Goal: Information Seeking & Learning: Understand process/instructions

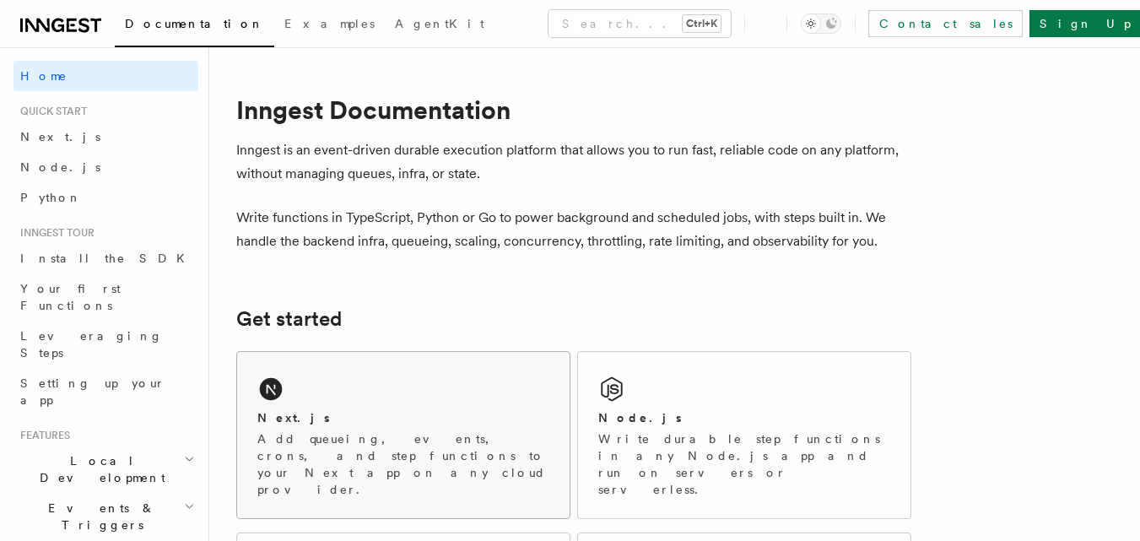
click at [400, 400] on div "Next.js Add queueing, events, crons, and step functions to your Next app on any…" at bounding box center [403, 435] width 332 height 166
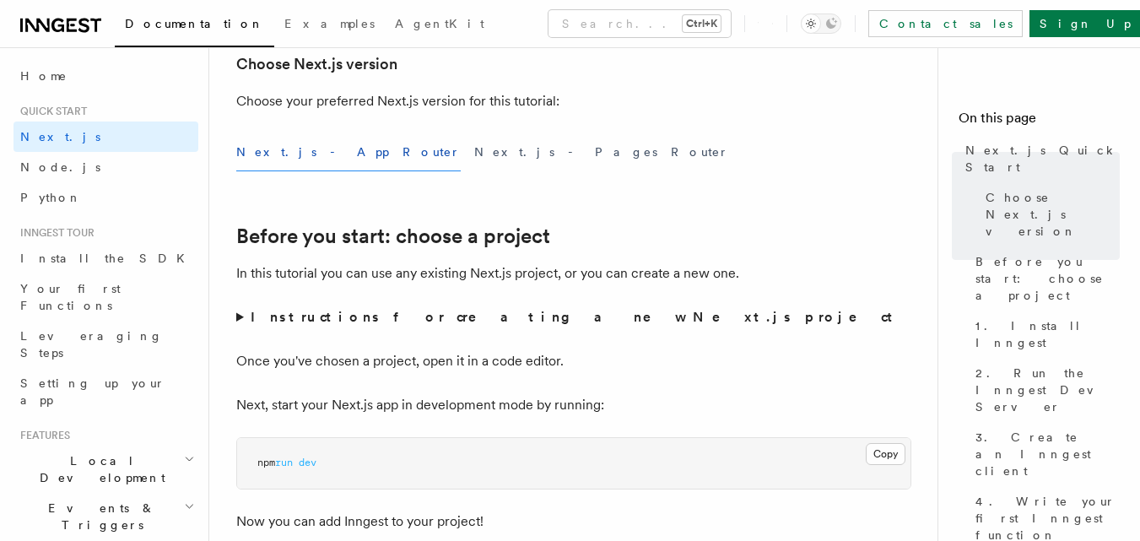
scroll to position [461, 0]
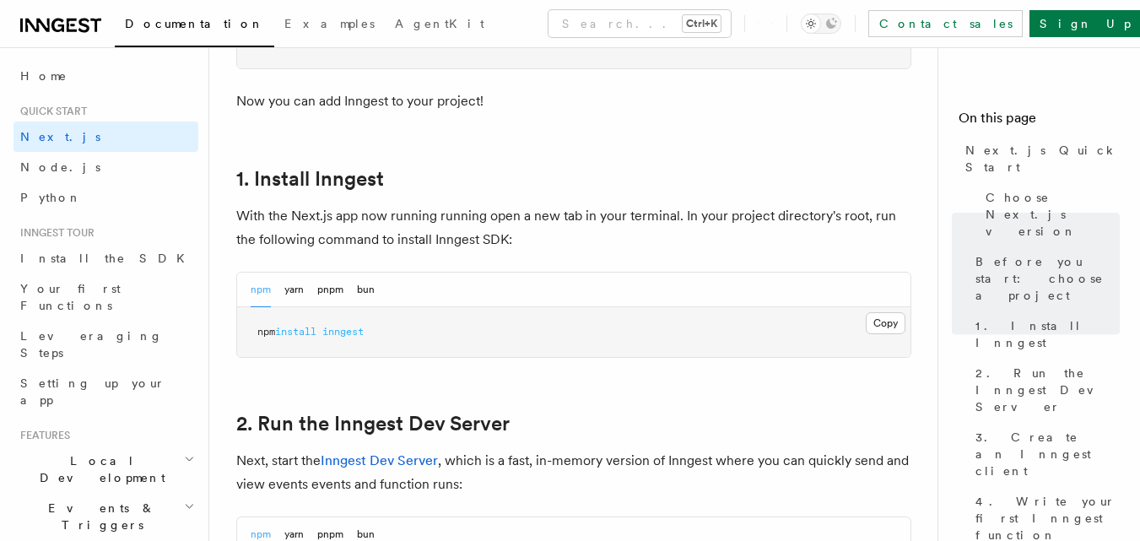
scroll to position [849, 0]
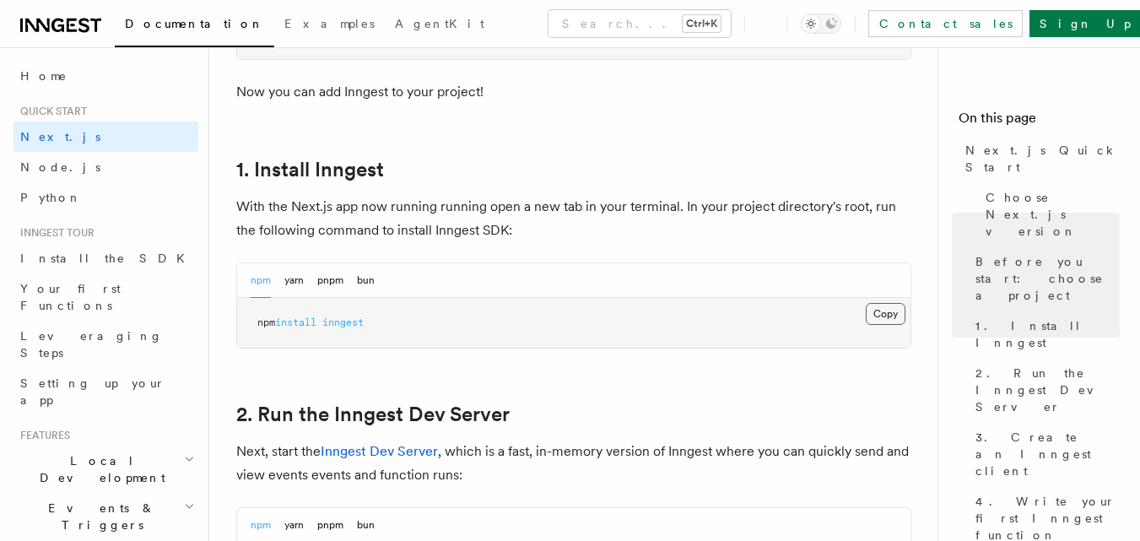
click at [887, 310] on button "Copy Copied" at bounding box center [885, 314] width 40 height 22
click at [622, 334] on pre "npm install inngest" at bounding box center [573, 323] width 673 height 51
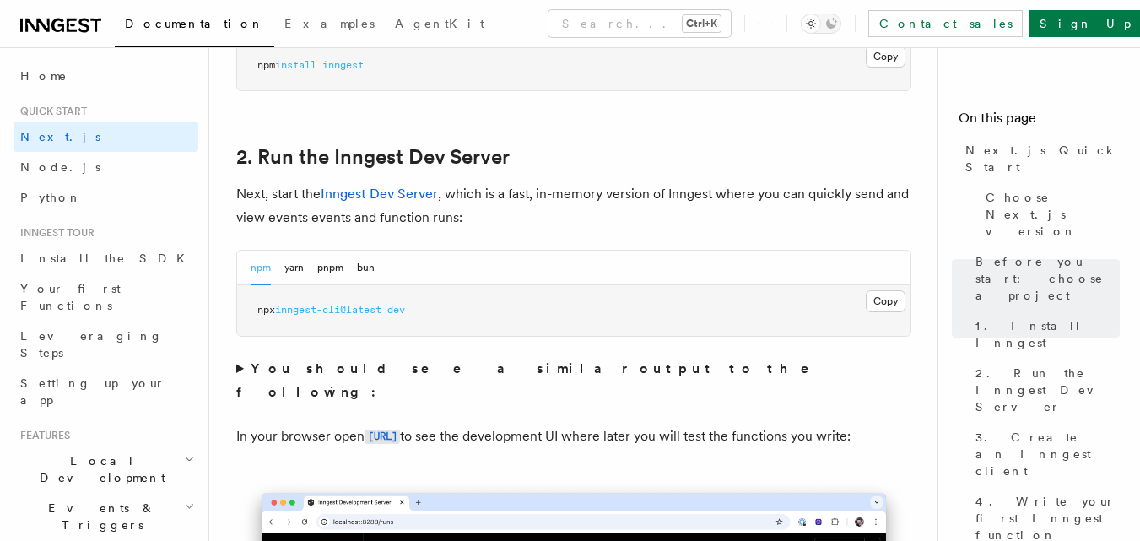
scroll to position [1108, 0]
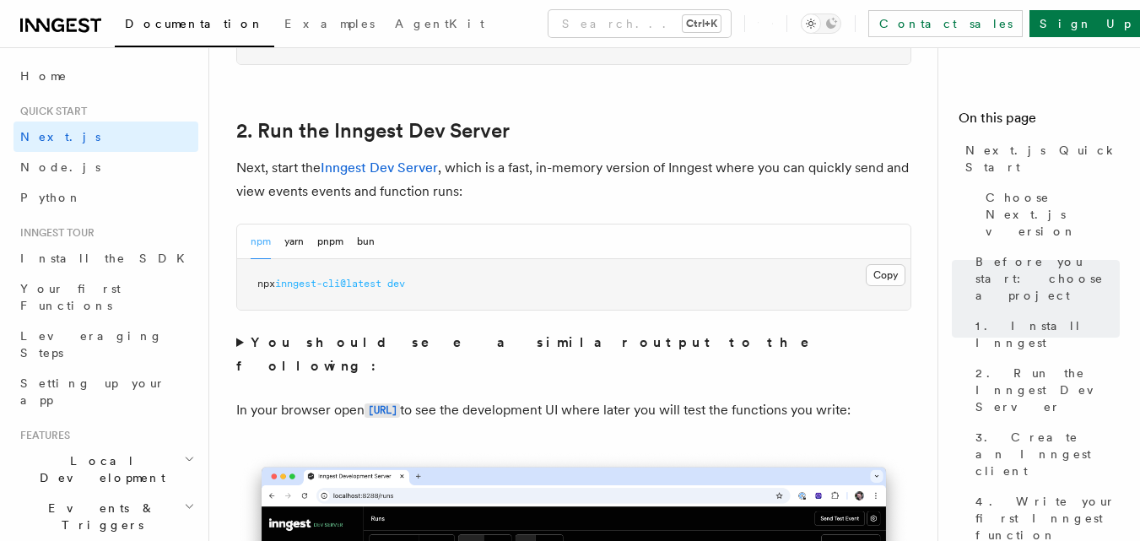
scroll to position [1119, 0]
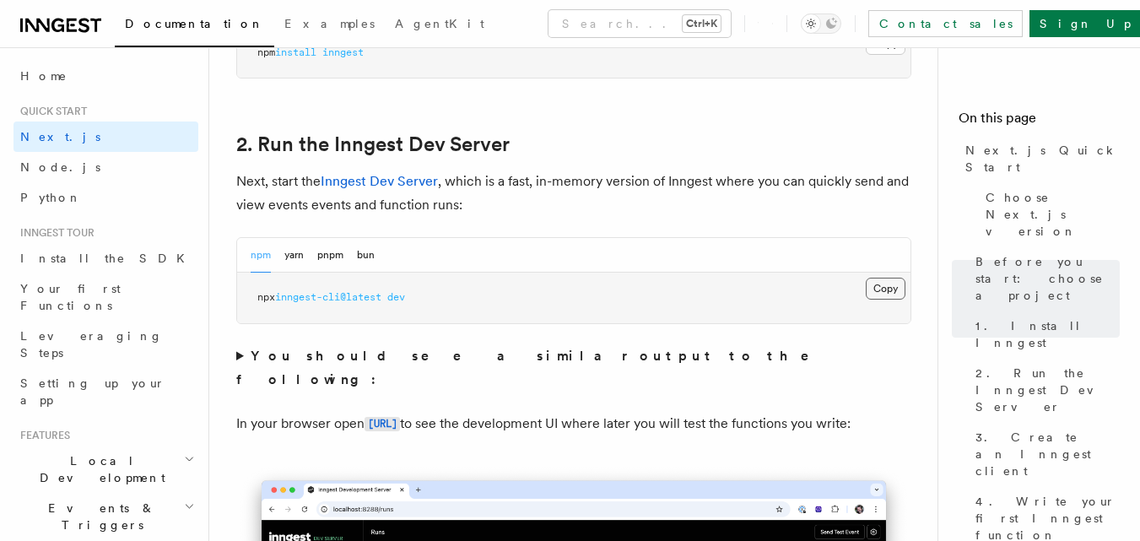
click at [887, 283] on button "Copy Copied" at bounding box center [885, 289] width 40 height 22
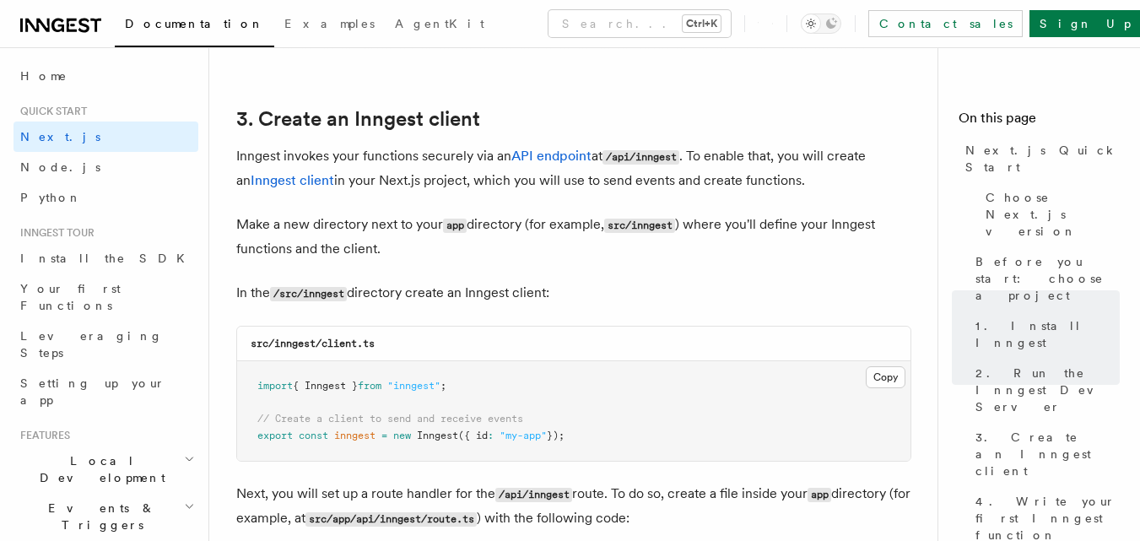
scroll to position [1971, 0]
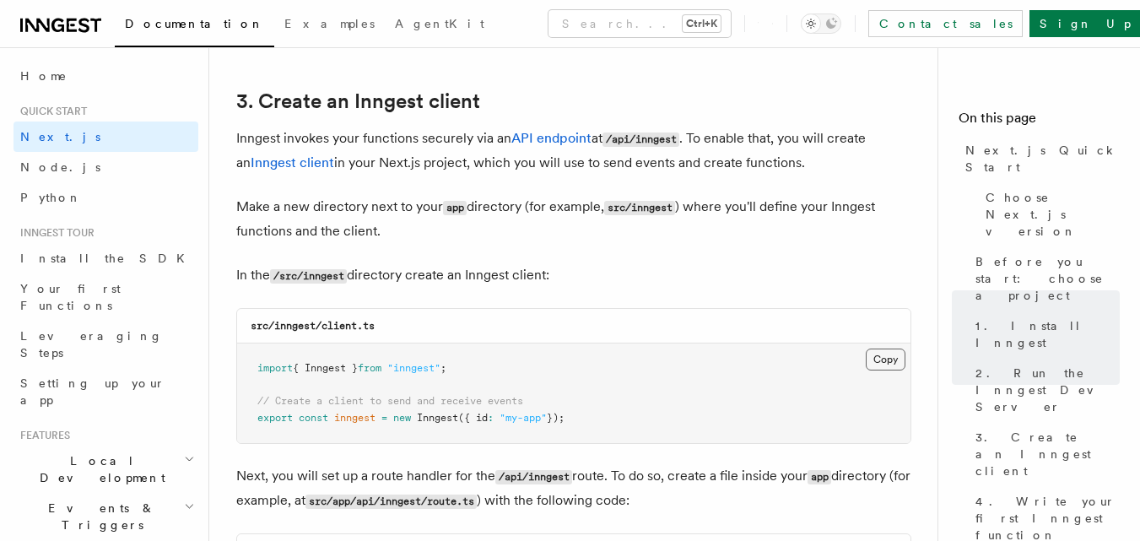
click at [882, 358] on button "Copy Copied" at bounding box center [885, 359] width 40 height 22
click at [634, 364] on pre "import { Inngest } from "inngest" ; // Create a client to send and receive even…" at bounding box center [573, 393] width 673 height 100
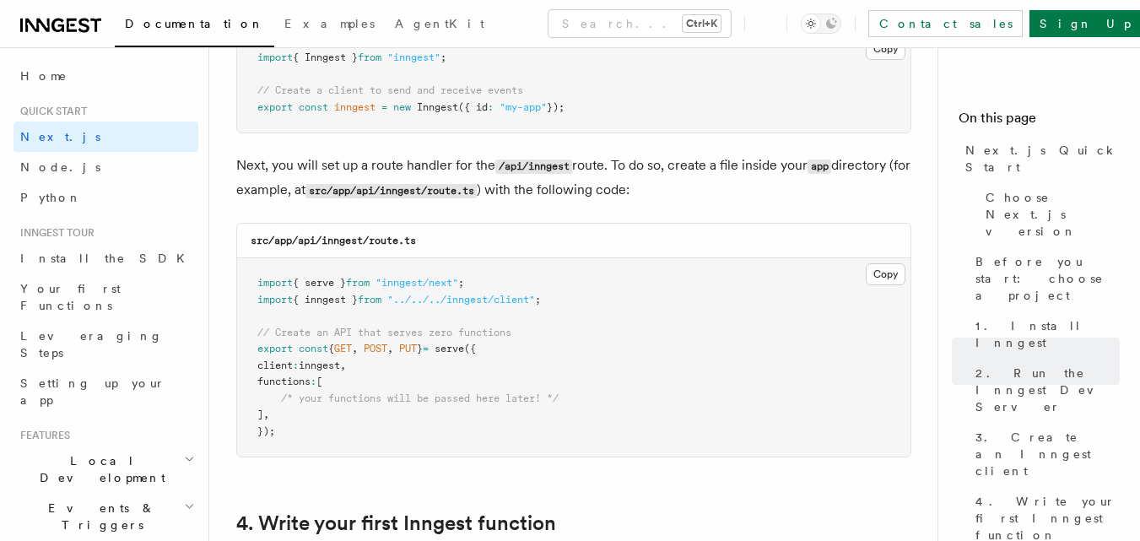
scroll to position [2283, 0]
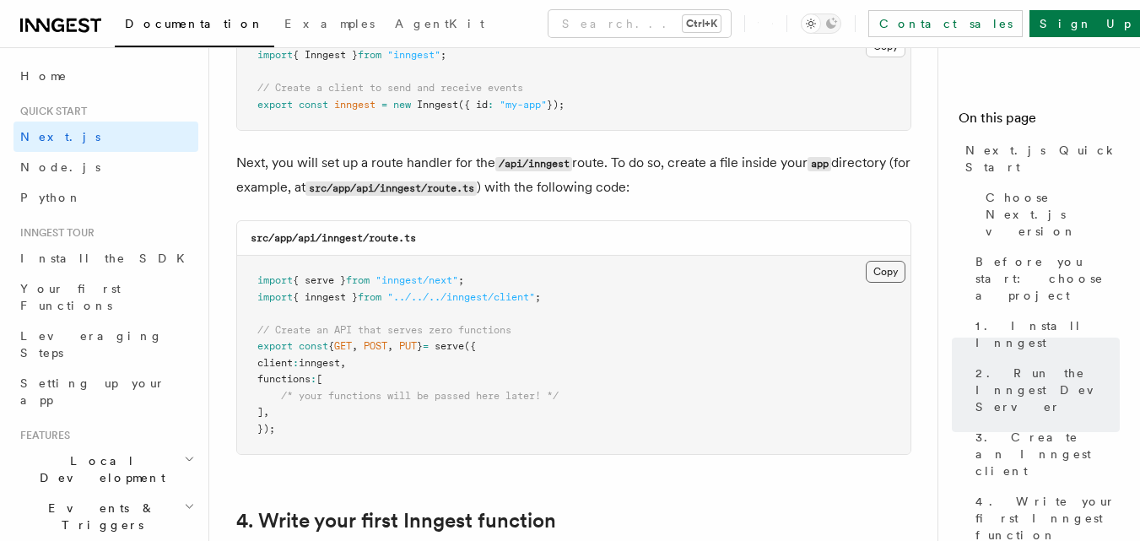
click at [876, 271] on button "Copy Copied" at bounding box center [885, 272] width 40 height 22
click at [638, 415] on pre "import { serve } from "inngest/next" ; import { inngest } from "../../../innges…" at bounding box center [573, 355] width 673 height 198
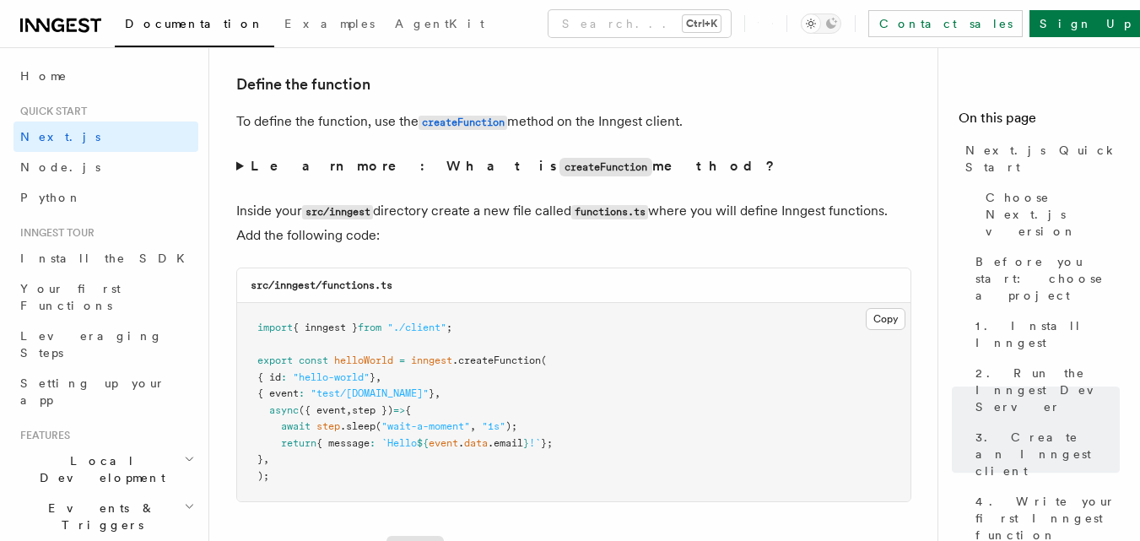
scroll to position [2920, 0]
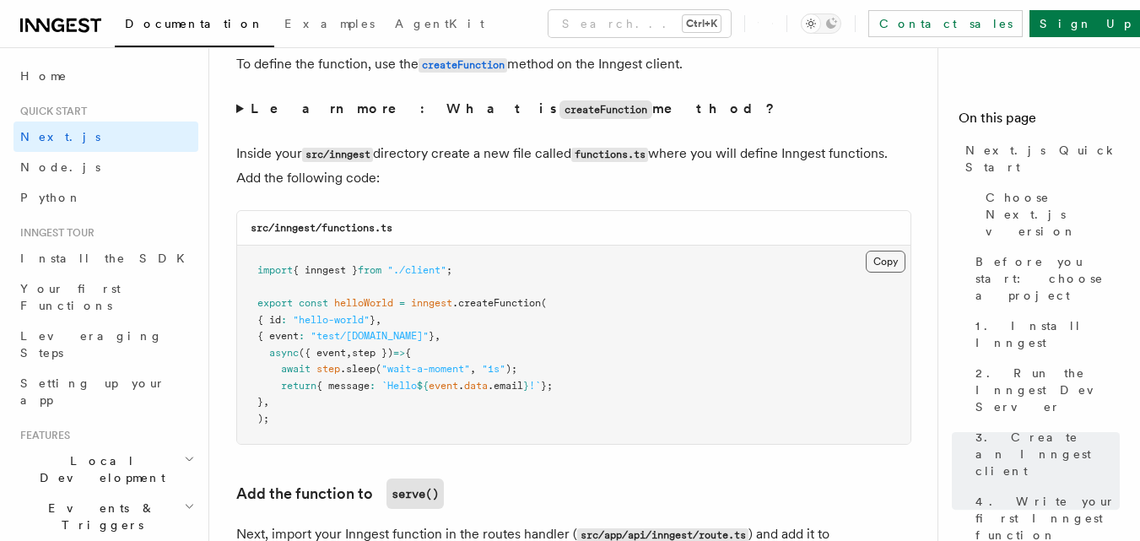
click at [876, 262] on button "Copy Copied" at bounding box center [885, 262] width 40 height 22
click at [622, 424] on pre "import { inngest } from "./client" ; export const helloWorld = inngest .createF…" at bounding box center [573, 344] width 673 height 198
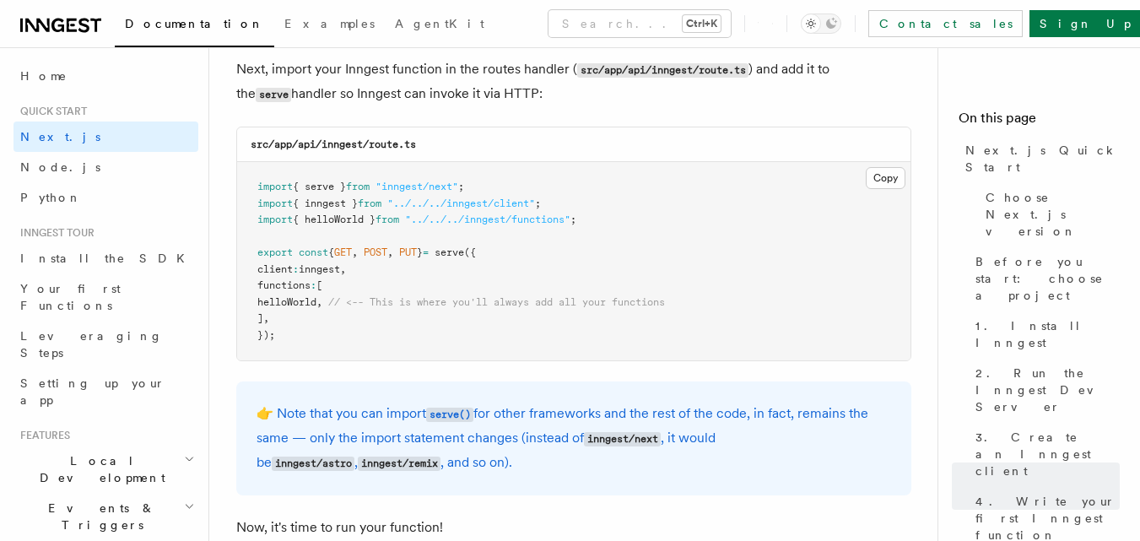
scroll to position [3401, 0]
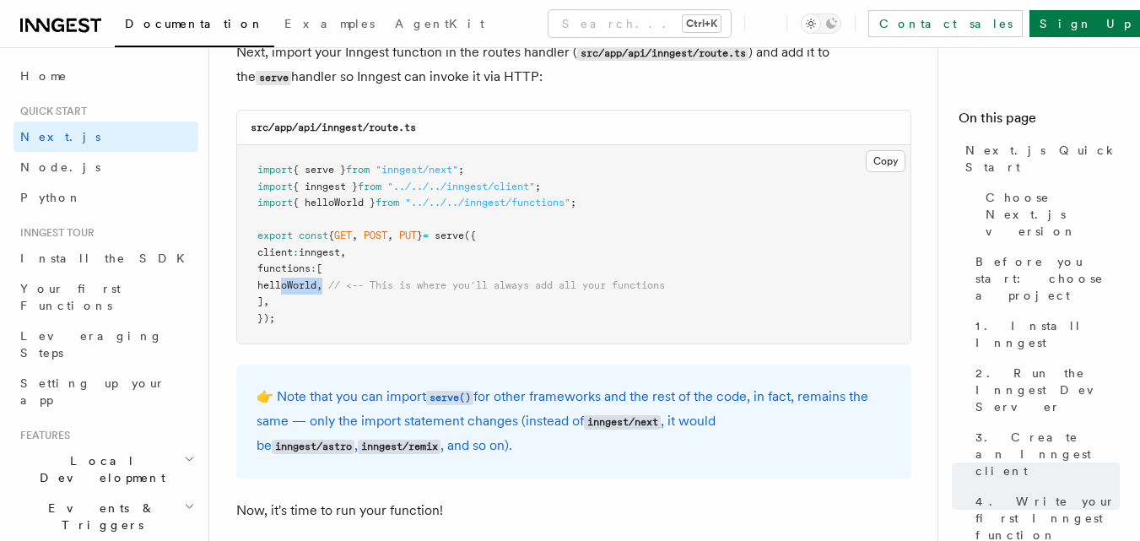
drag, startPoint x: 283, startPoint y: 288, endPoint x: 347, endPoint y: 283, distance: 64.2
click at [347, 283] on span "helloWorld , // <-- This is where you'll always add all your functions" at bounding box center [460, 285] width 407 height 12
copy span "helloWorld ,"
click at [593, 334] on pre "import { serve } from "inngest/next" ; import { inngest } from "../../../innges…" at bounding box center [573, 244] width 673 height 198
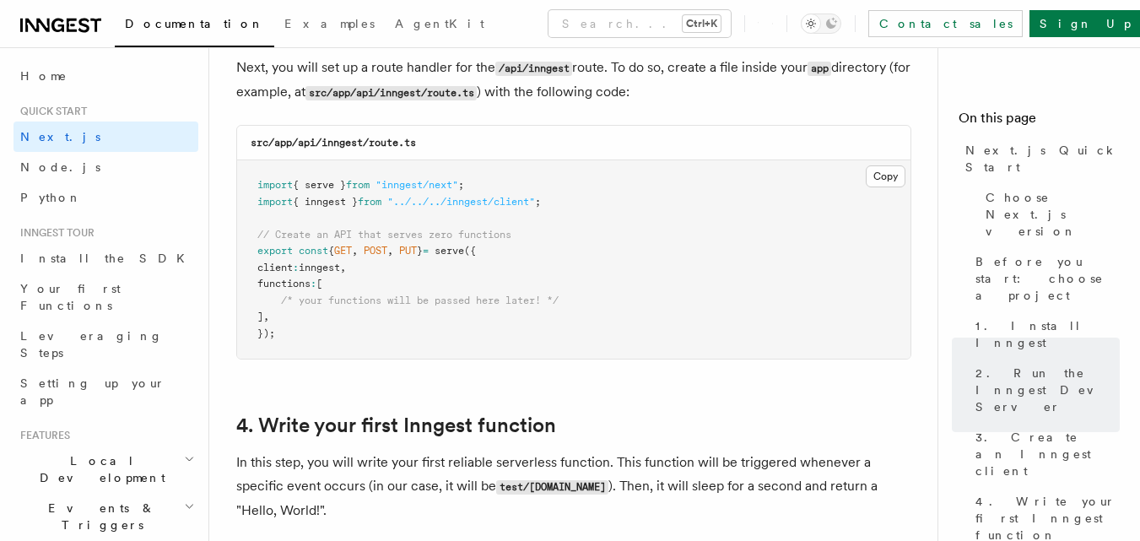
scroll to position [2384, 0]
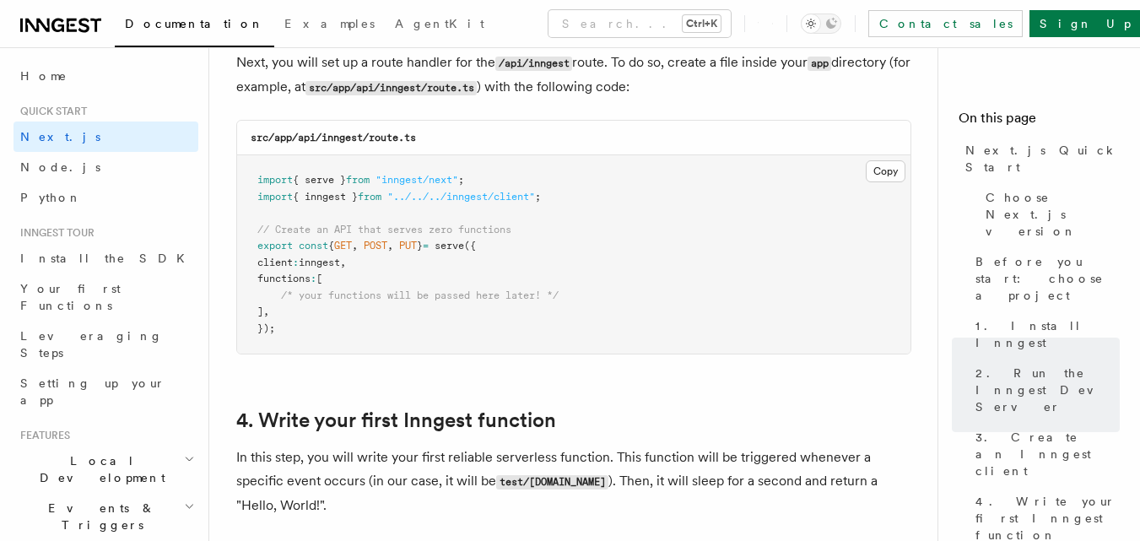
click at [571, 337] on pre "import { serve } from "inngest/next" ; import { inngest } from "../../../innges…" at bounding box center [573, 254] width 673 height 198
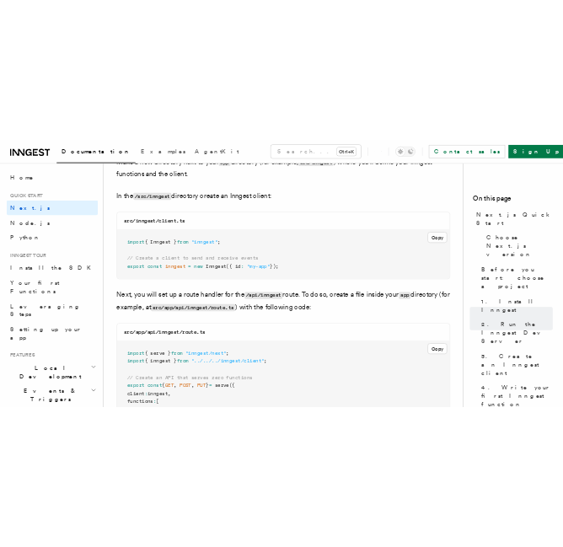
scroll to position [2138, 0]
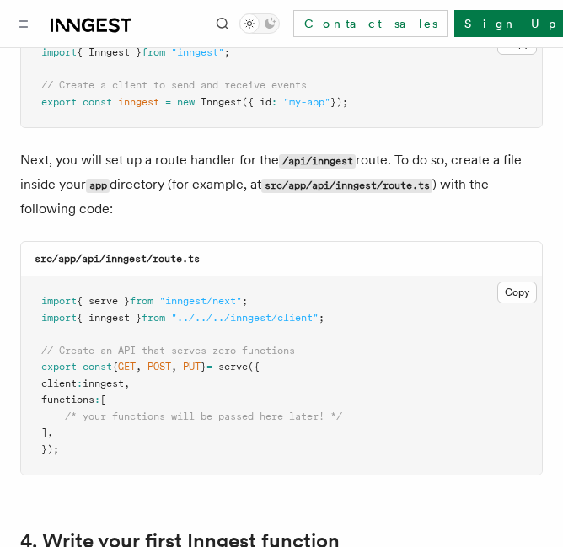
scroll to position [2369, 0]
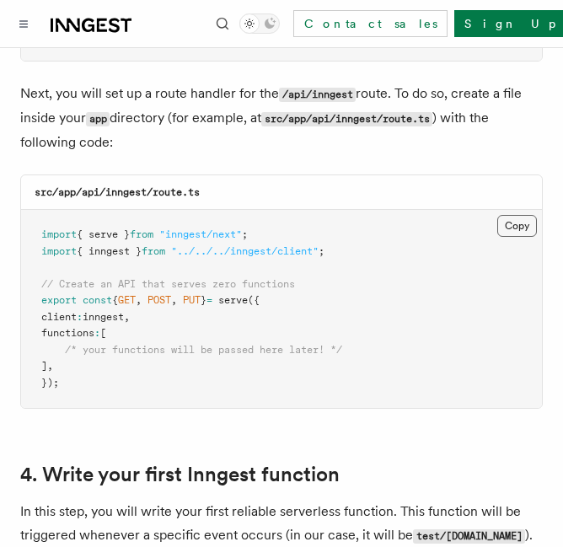
click at [515, 215] on button "Copy Copied" at bounding box center [518, 226] width 40 height 22
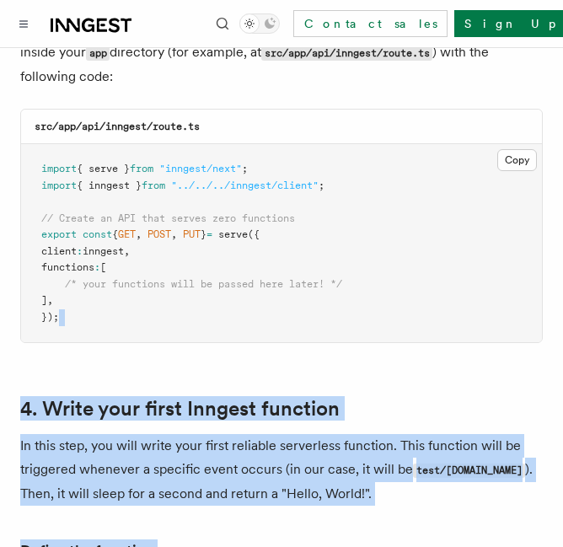
drag, startPoint x: 160, startPoint y: 348, endPoint x: 559, endPoint y: 580, distance: 461.5
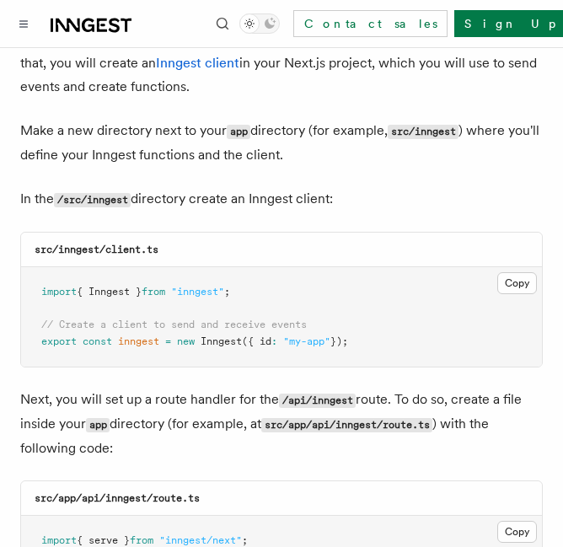
scroll to position [2063, 0]
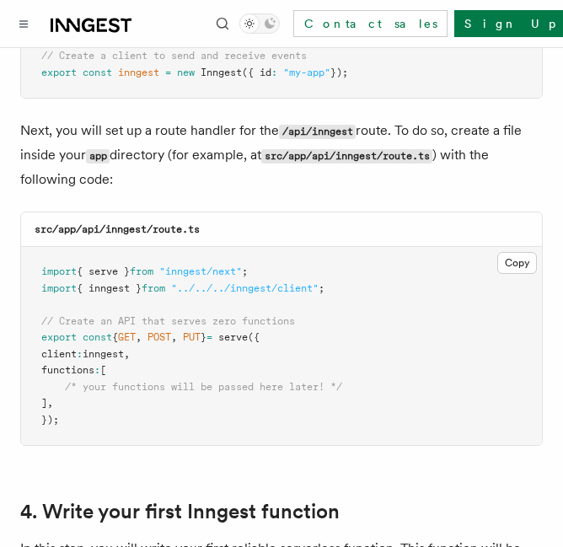
scroll to position [2344, 0]
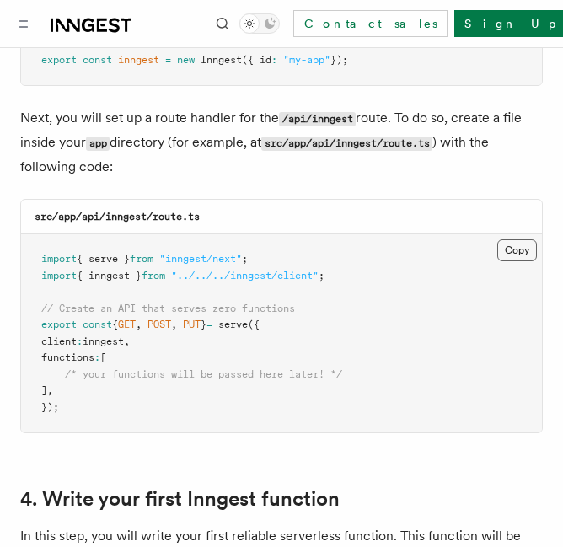
click at [514, 240] on button "Copy Copied" at bounding box center [518, 251] width 40 height 22
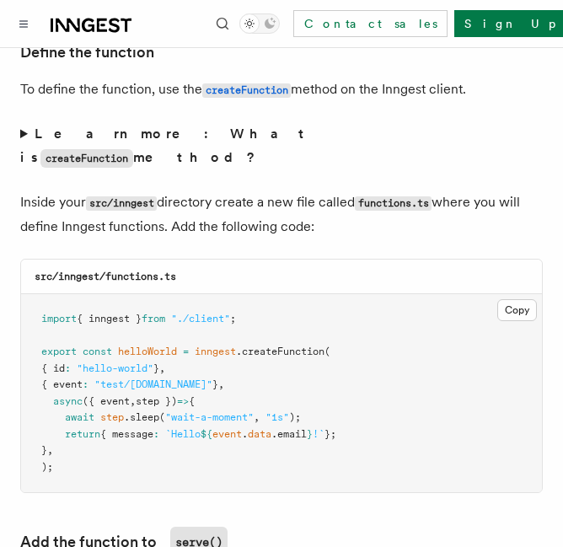
scroll to position [2992, 0]
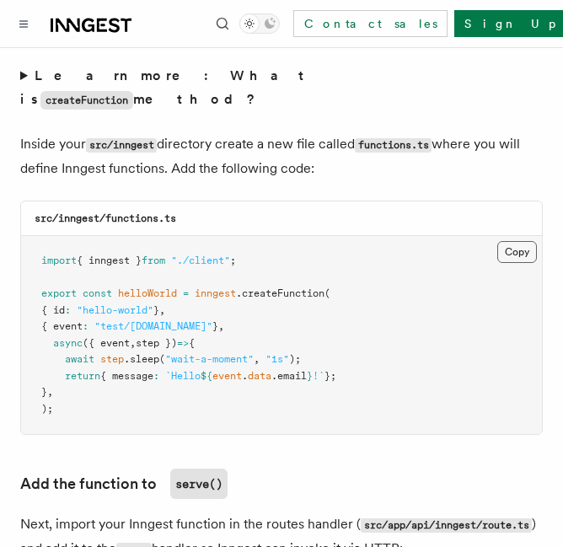
click at [517, 241] on button "Copy Copied" at bounding box center [518, 252] width 40 height 22
click at [228, 353] on pre "import { inngest } from "./client" ; export const helloWorld = inngest .createF…" at bounding box center [281, 335] width 521 height 198
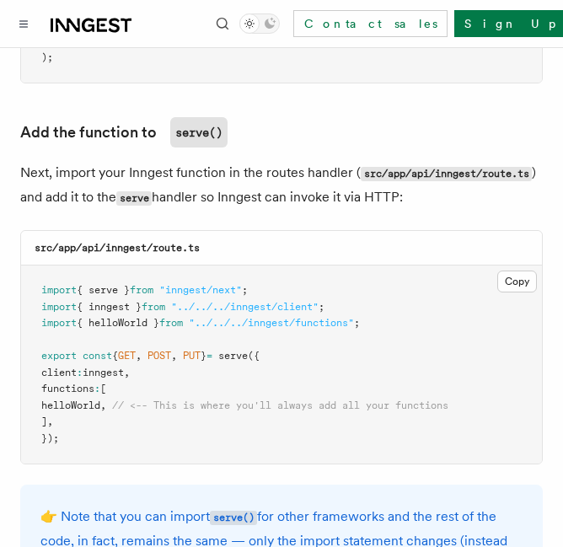
scroll to position [3347, 0]
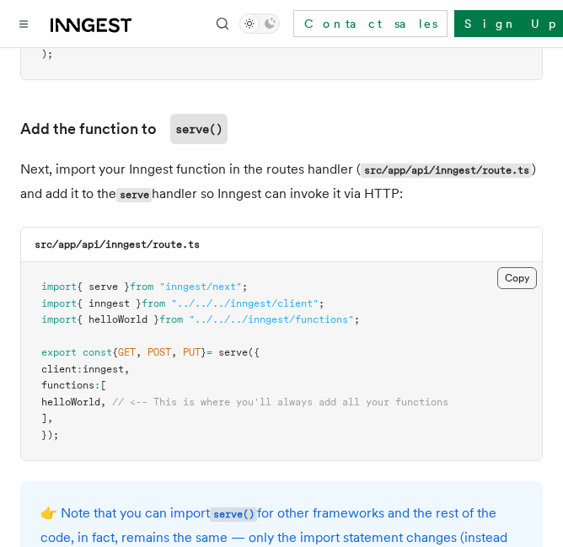
click at [514, 267] on button "Copy Copied" at bounding box center [518, 278] width 40 height 22
click at [271, 359] on pre "import { serve } from "inngest/next" ; import { inngest } from "../../../innges…" at bounding box center [281, 361] width 521 height 198
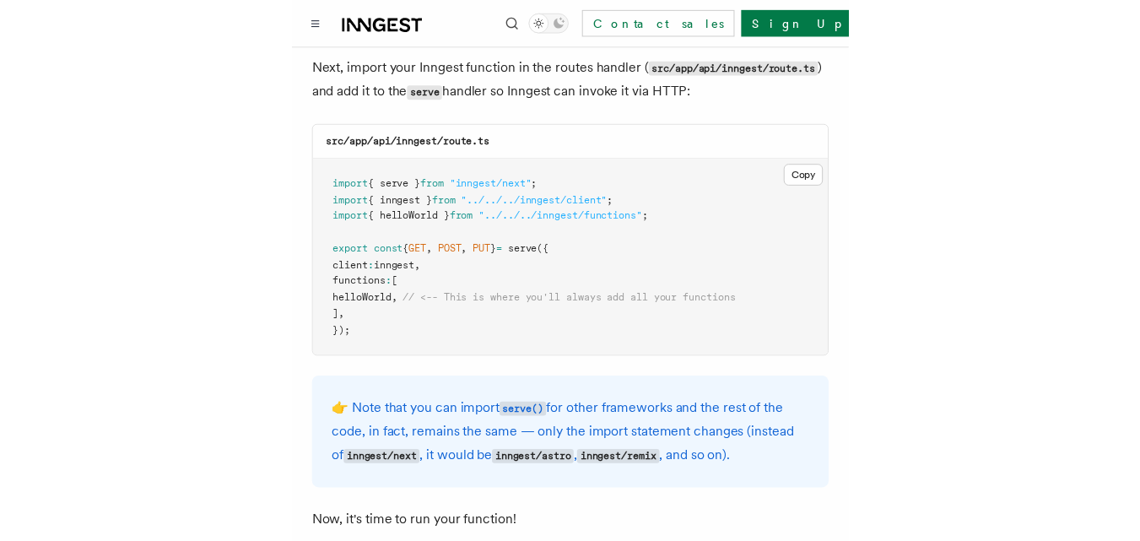
scroll to position [3446, 0]
